Goal: Find specific page/section: Find specific page/section

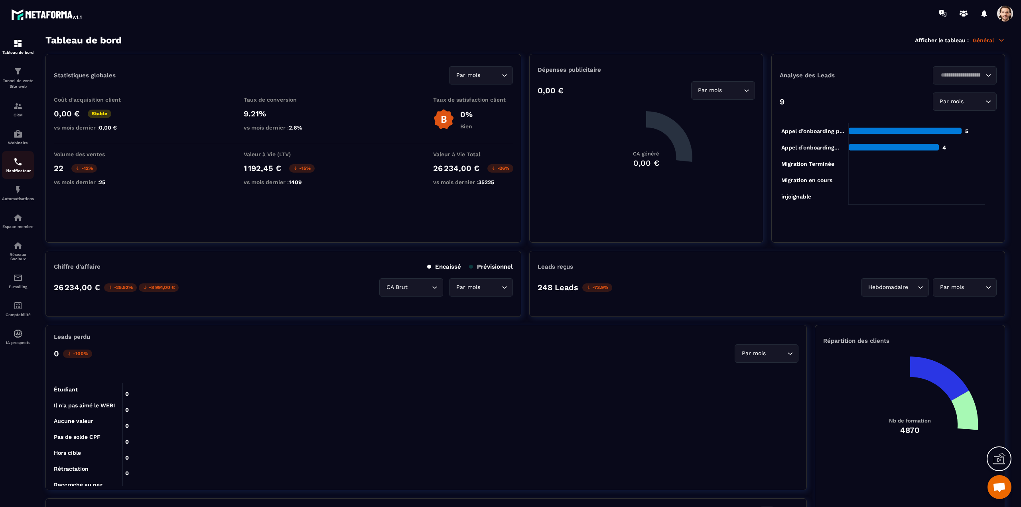
click at [17, 162] on img at bounding box center [18, 162] width 10 height 10
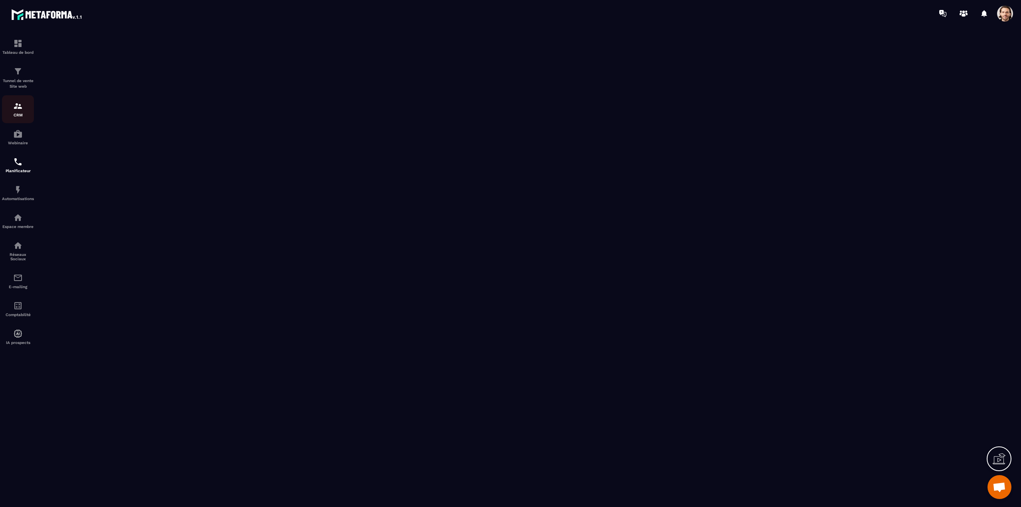
click at [20, 114] on p "CRM" at bounding box center [18, 115] width 32 height 4
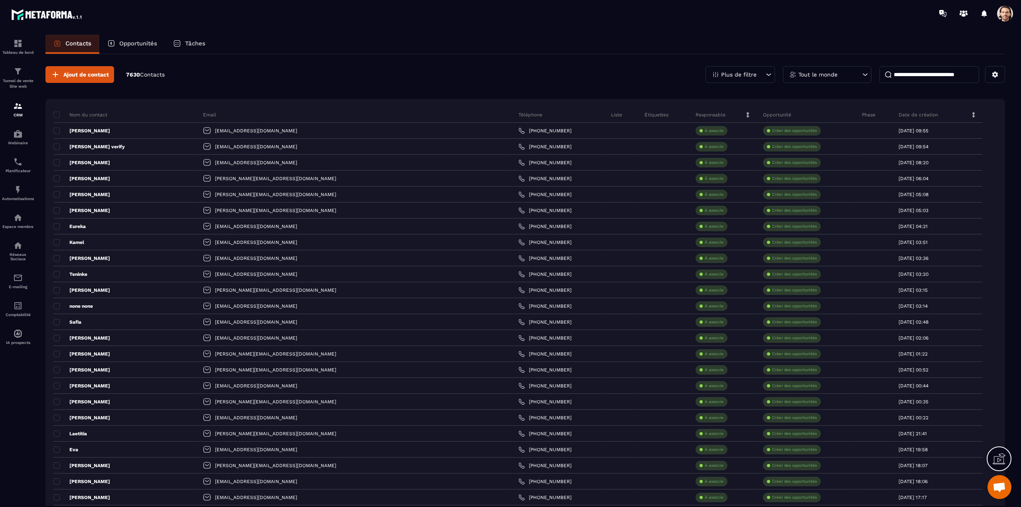
click at [832, 71] on div "Tout le monde" at bounding box center [827, 74] width 89 height 17
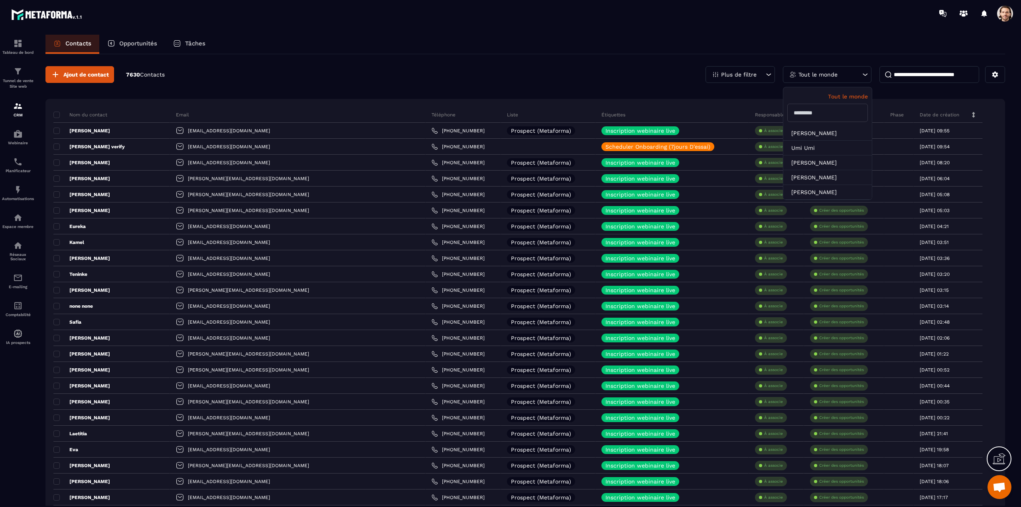
click at [194, 44] on p "Tâches" at bounding box center [195, 43] width 20 height 7
